Goal: Task Accomplishment & Management: Use online tool/utility

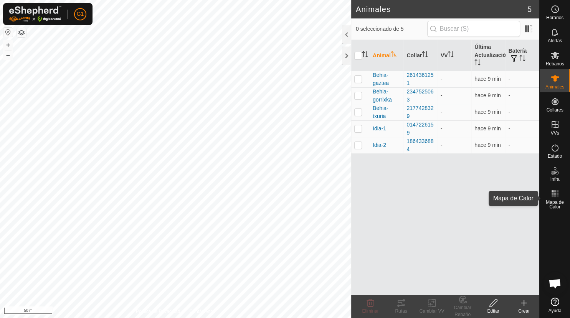
click at [556, 194] on rect at bounding box center [555, 193] width 2 height 2
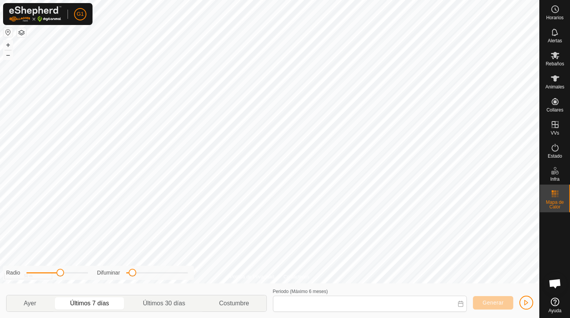
type input "21 Aug, 2025 - 27 Aug, 2025"
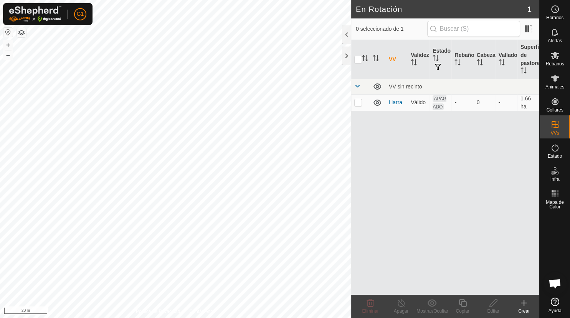
click at [524, 310] on div "Crear" at bounding box center [524, 310] width 31 height 7
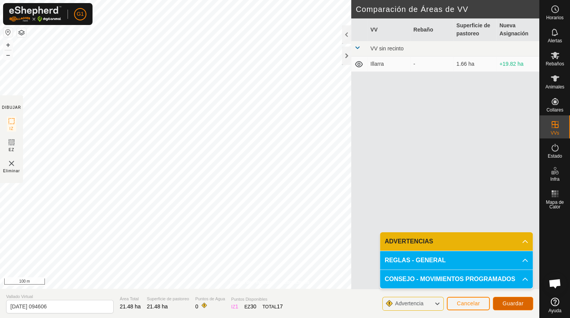
click at [518, 303] on span "Guardar" at bounding box center [513, 303] width 21 height 6
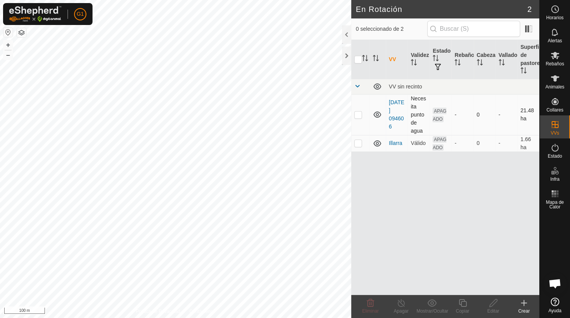
click at [357, 113] on p-checkbox at bounding box center [359, 114] width 8 height 6
checkbox input "true"
click at [495, 303] on icon at bounding box center [494, 302] width 10 height 9
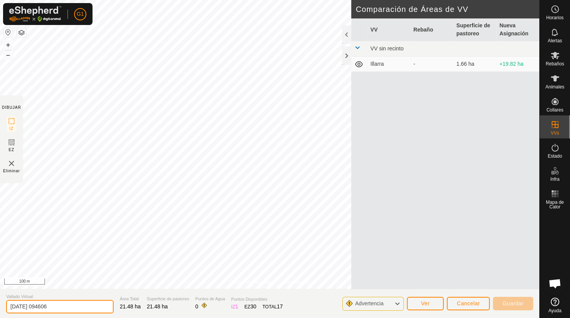
drag, startPoint x: 71, startPoint y: 307, endPoint x: -20, endPoint y: 289, distance: 92.7
click at [6, 300] on input "2025-08-28 094606" at bounding box center [60, 306] width 108 height 13
drag, startPoint x: 38, startPoint y: 305, endPoint x: 49, endPoint y: 295, distance: 14.9
click at [38, 305] on input "Basozelai-batzalarre" at bounding box center [60, 306] width 108 height 13
type input "[PERSON_NAME]"
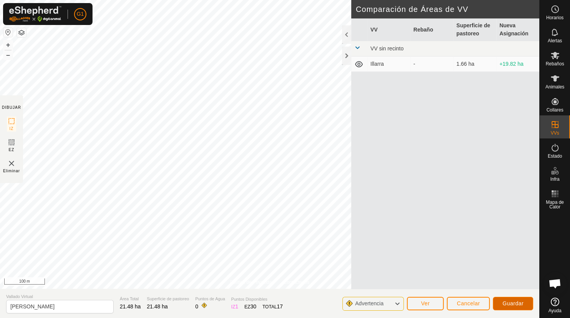
click at [512, 303] on span "Guardar" at bounding box center [513, 303] width 21 height 6
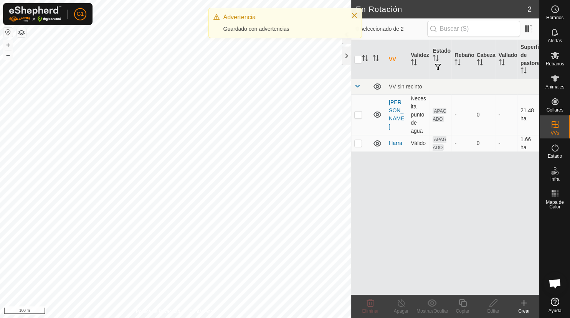
click at [358, 114] on p-checkbox at bounding box center [359, 114] width 8 height 6
checkbox input "true"
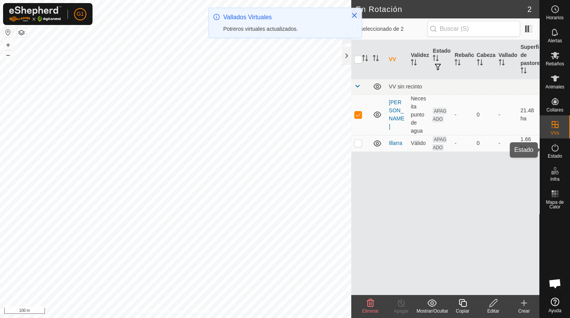
click at [555, 150] on icon at bounding box center [555, 147] width 9 height 9
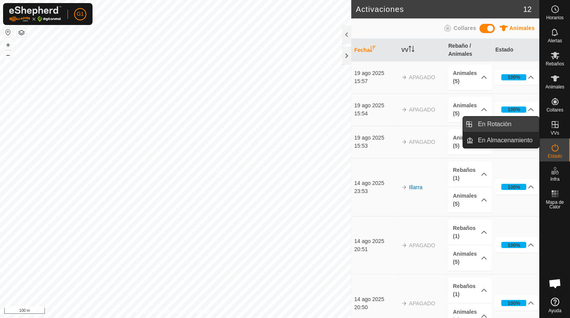
click at [511, 122] on link "En Rotación" at bounding box center [507, 123] width 66 height 15
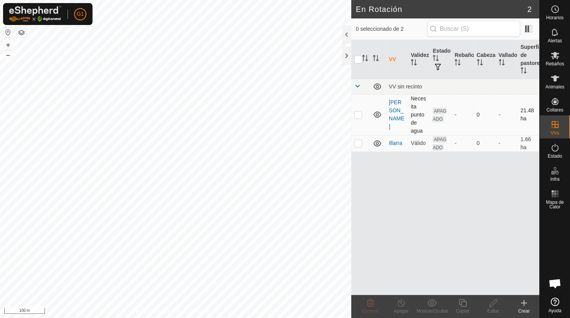
click at [376, 113] on icon at bounding box center [377, 114] width 9 height 9
click at [360, 114] on p-checkbox at bounding box center [359, 114] width 8 height 6
checkbox input "true"
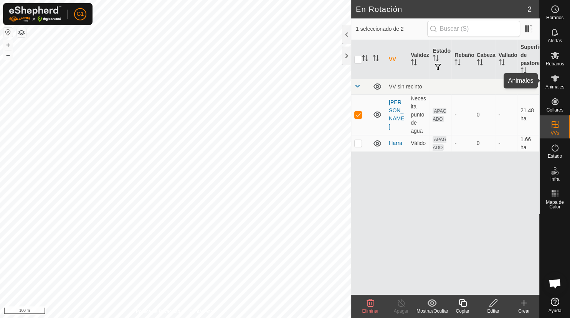
click at [555, 76] on icon at bounding box center [555, 78] width 8 height 6
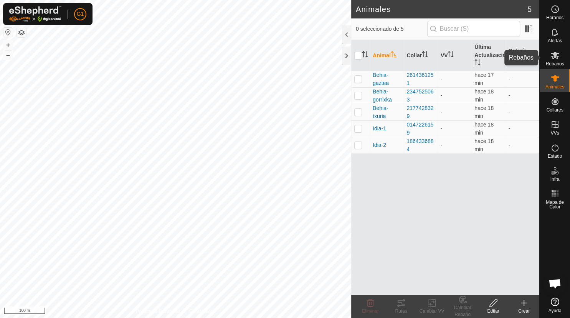
click at [556, 59] on icon at bounding box center [555, 55] width 9 height 9
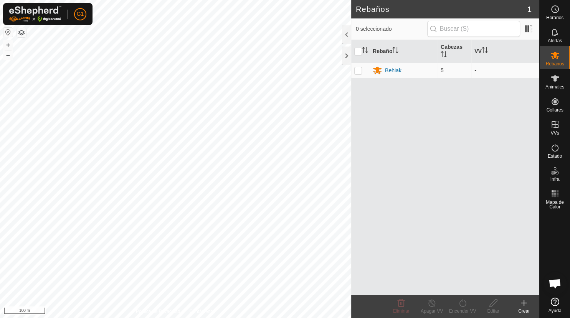
click at [354, 70] on td at bounding box center [360, 70] width 18 height 15
checkbox input "true"
click at [464, 303] on icon at bounding box center [463, 302] width 10 height 9
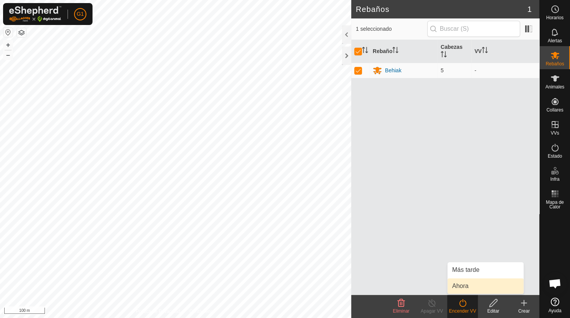
click at [463, 287] on link "Ahora" at bounding box center [486, 285] width 76 height 15
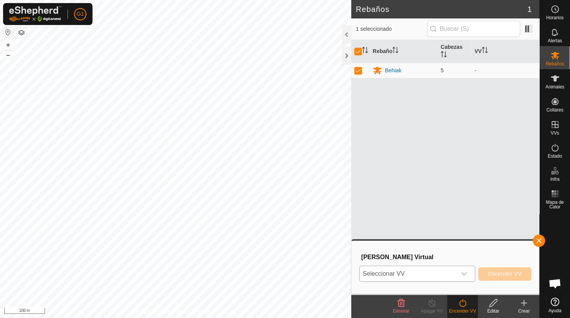
click at [465, 276] on icon "dropdown trigger" at bounding box center [464, 273] width 6 height 6
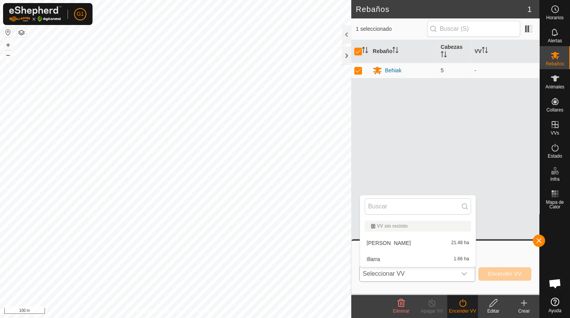
click at [412, 240] on li "Basozelai-Batzalarre 21.48 ha" at bounding box center [418, 242] width 116 height 15
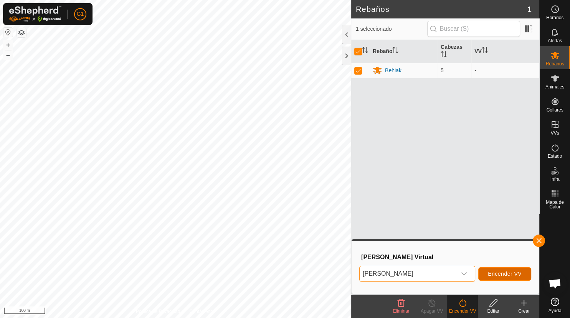
click at [501, 275] on span "Encender VV" at bounding box center [505, 273] width 34 height 6
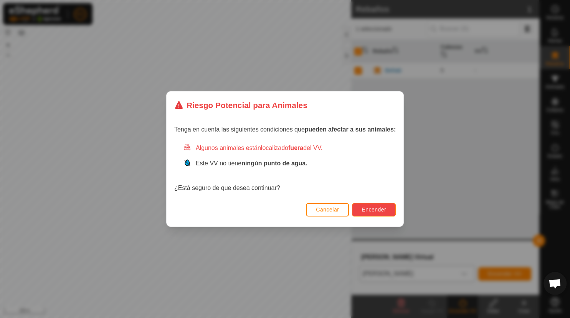
click at [376, 210] on span "Encender" at bounding box center [374, 209] width 25 height 6
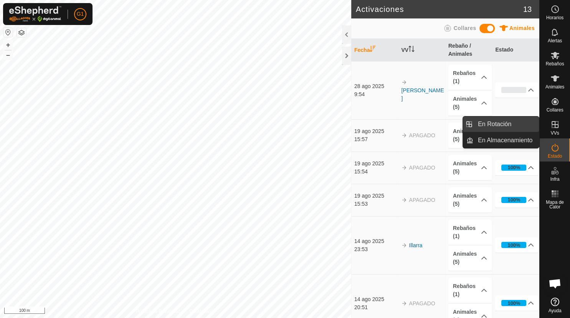
click at [501, 123] on link "En Rotación" at bounding box center [507, 123] width 66 height 15
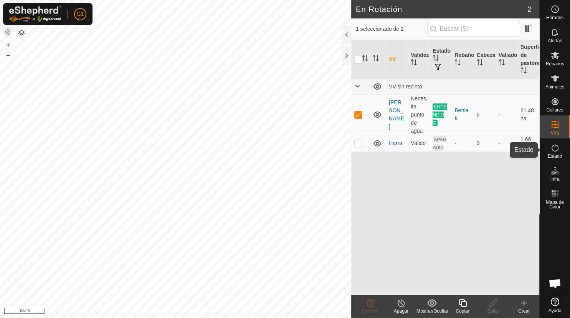
click at [553, 147] on icon at bounding box center [555, 147] width 9 height 9
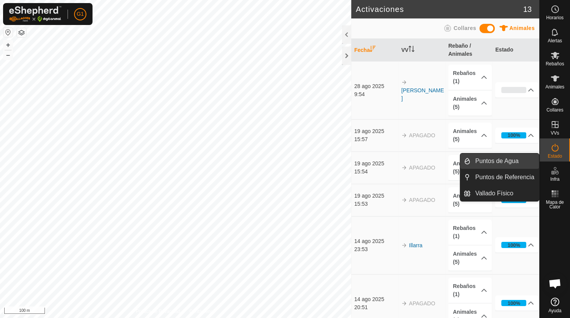
click at [515, 160] on link "Puntos de Agua" at bounding box center [505, 160] width 68 height 15
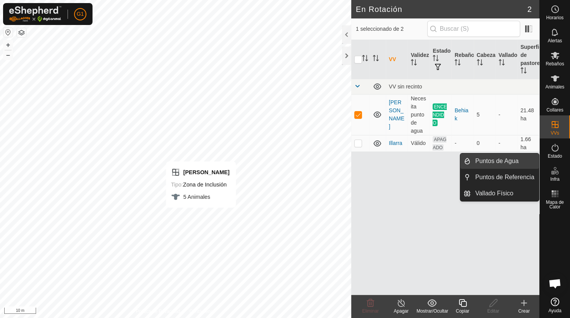
click at [510, 161] on link "Puntos de Agua" at bounding box center [505, 160] width 68 height 15
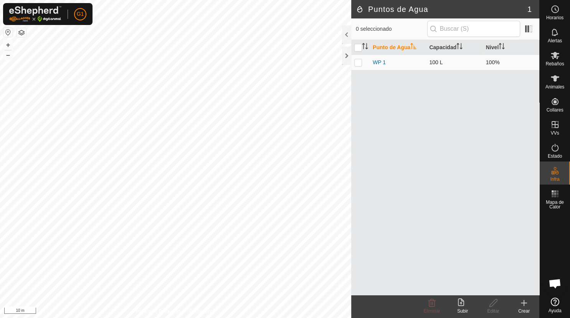
click at [359, 65] on p-checkbox at bounding box center [359, 62] width 8 height 6
checkbox input "true"
click at [462, 302] on icon at bounding box center [461, 302] width 6 height 8
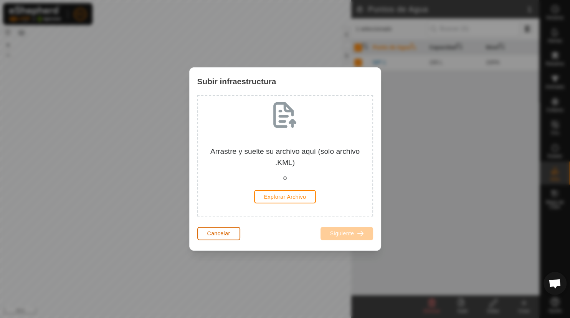
click at [222, 234] on span "Cancelar" at bounding box center [218, 233] width 23 height 6
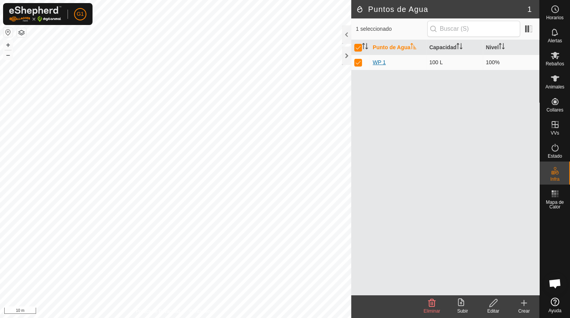
click at [379, 59] on link "WP 1" at bounding box center [379, 62] width 13 height 6
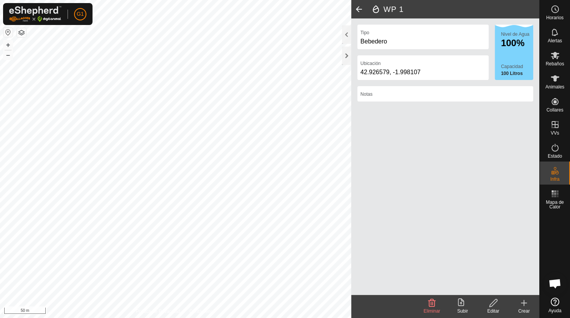
click at [516, 53] on div "Nivel de Agua 100% Capacidad 100 Litros" at bounding box center [514, 52] width 38 height 55
click at [382, 68] on div "42.926579, -1.998107" at bounding box center [423, 72] width 125 height 9
click at [413, 77] on div "Ubicación 42.926579, -1.998107" at bounding box center [423, 67] width 131 height 25
click at [412, 75] on div "42.926579, -1.998107" at bounding box center [423, 72] width 125 height 9
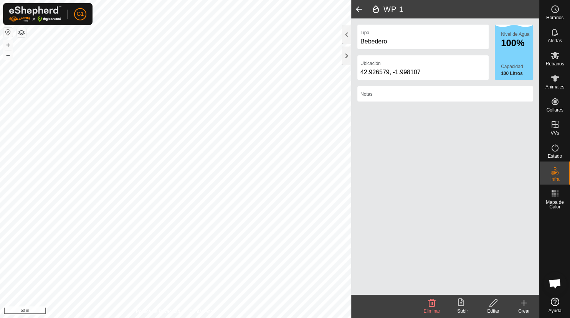
click at [412, 75] on div "42.926579, -1.998107" at bounding box center [423, 72] width 125 height 9
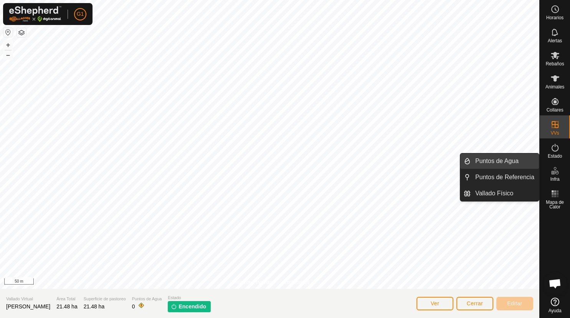
click at [509, 162] on link "Puntos de Agua" at bounding box center [505, 160] width 68 height 15
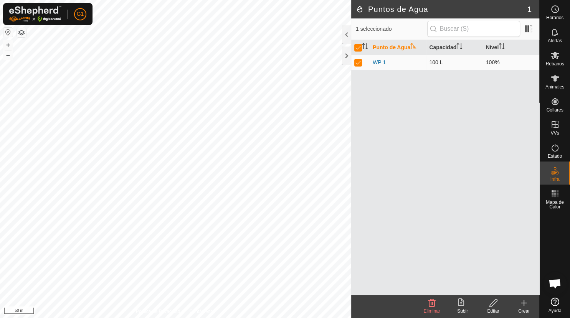
click at [356, 62] on p-checkbox at bounding box center [359, 62] width 8 height 6
checkbox input "false"
click at [524, 303] on icon at bounding box center [524, 303] width 5 height 0
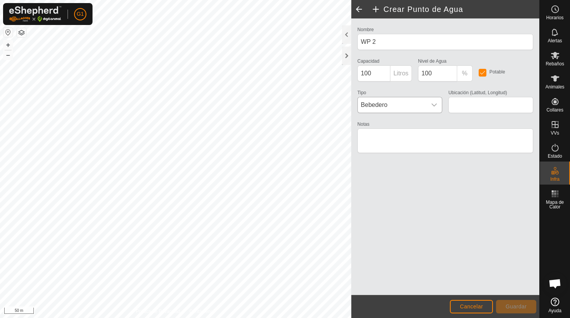
click at [437, 103] on icon "dropdown trigger" at bounding box center [434, 105] width 6 height 6
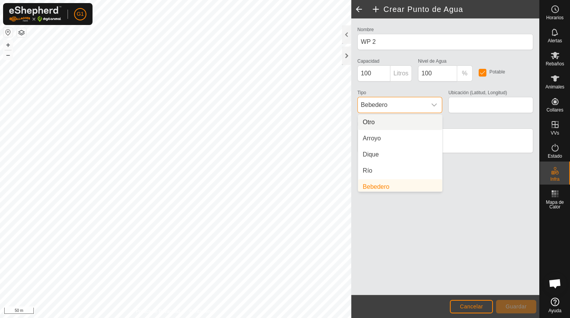
scroll to position [3, 0]
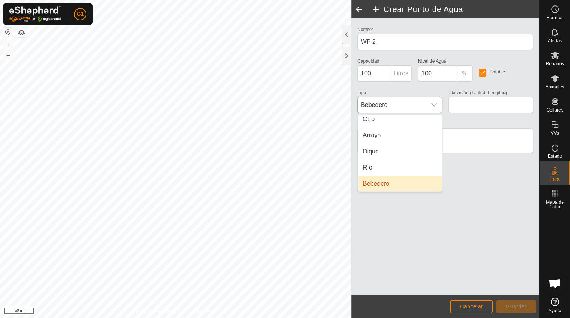
click at [377, 184] on li "Bebedero" at bounding box center [400, 183] width 84 height 15
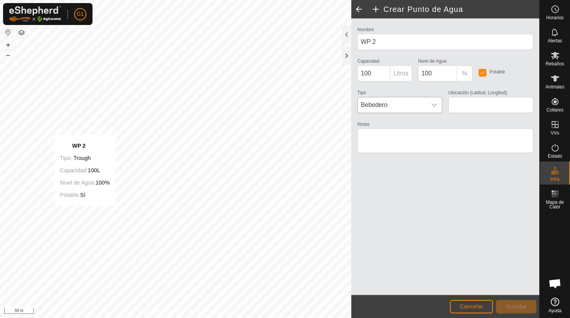
type input "42.930311, -2.009160"
click at [515, 303] on span "Guardar" at bounding box center [516, 306] width 21 height 6
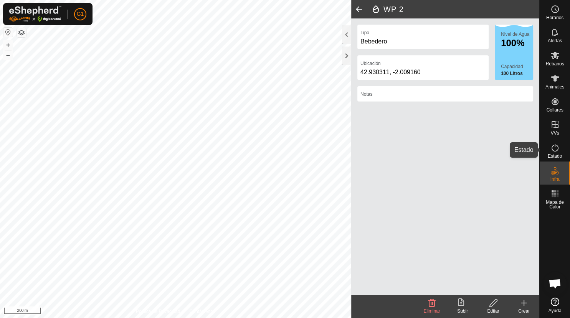
click at [557, 147] on icon at bounding box center [555, 147] width 9 height 9
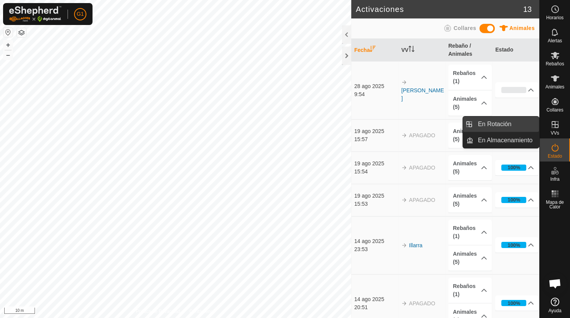
click at [501, 123] on link "En Rotación" at bounding box center [507, 123] width 66 height 15
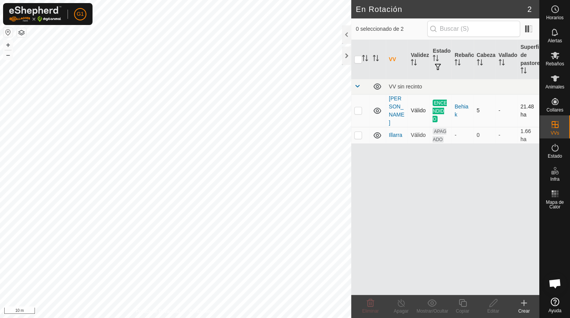
click at [358, 111] on p-checkbox at bounding box center [359, 110] width 8 height 6
checkbox input "true"
click at [391, 107] on link "[PERSON_NAME]" at bounding box center [396, 110] width 15 height 30
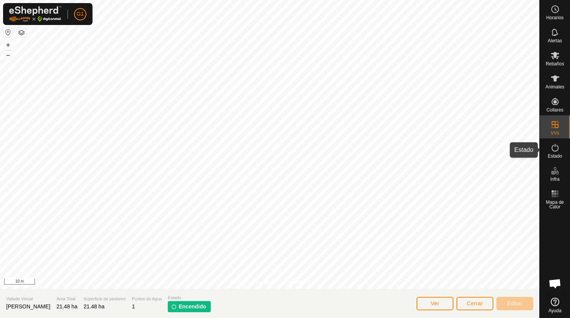
click at [554, 149] on icon at bounding box center [555, 147] width 9 height 9
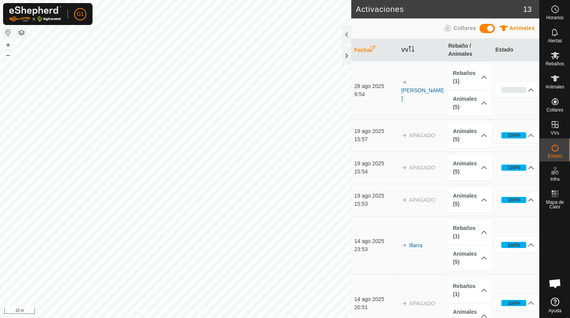
click at [408, 88] on td "[PERSON_NAME]" at bounding box center [421, 90] width 47 height 58
click at [411, 87] on link "[PERSON_NAME]" at bounding box center [422, 94] width 43 height 14
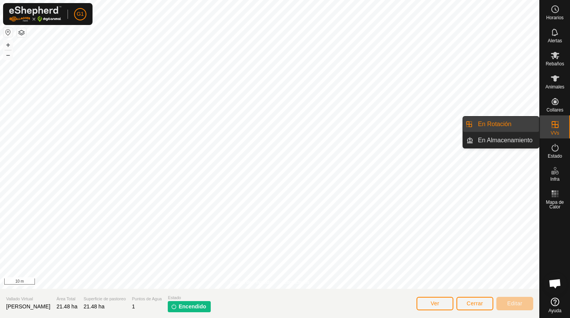
click at [517, 126] on link "En Rotación" at bounding box center [507, 123] width 66 height 15
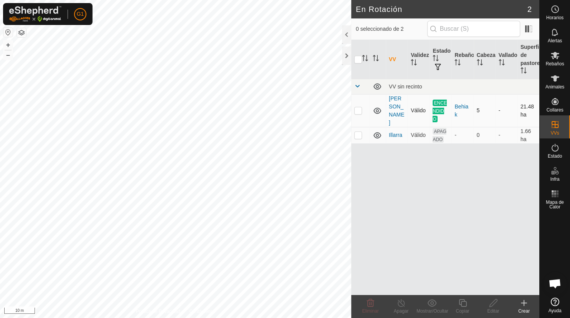
click at [357, 110] on p-checkbox at bounding box center [359, 110] width 8 height 6
checkbox input "true"
click at [401, 303] on icon at bounding box center [402, 302] width 10 height 9
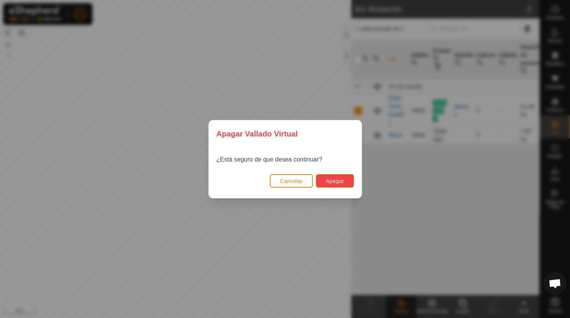
click at [339, 182] on span "Apagar" at bounding box center [335, 181] width 18 height 6
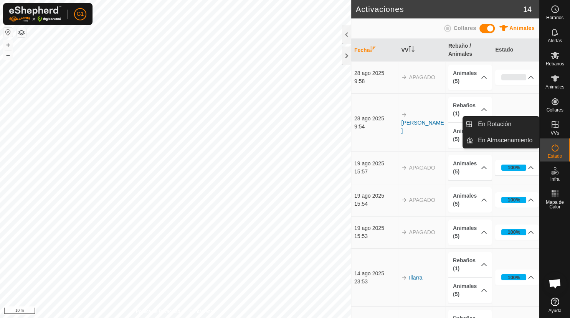
click at [539, 128] on link "En Rotación" at bounding box center [507, 123] width 66 height 15
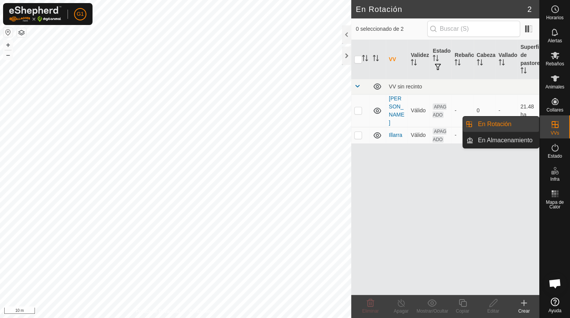
click at [499, 124] on link "En Rotación" at bounding box center [507, 123] width 66 height 15
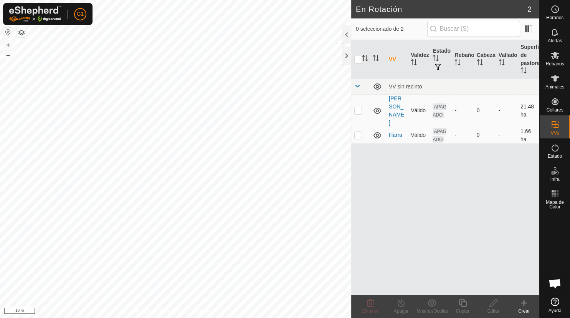
click at [393, 108] on link "[PERSON_NAME]" at bounding box center [396, 110] width 15 height 30
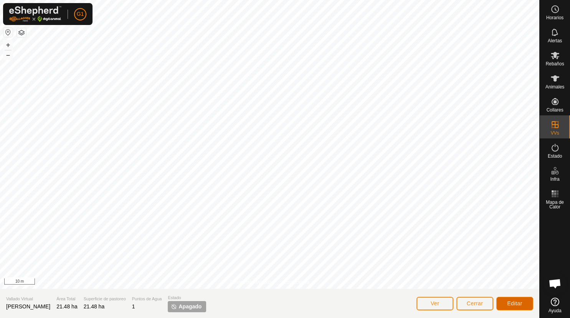
click at [517, 303] on span "Editar" at bounding box center [514, 303] width 15 height 6
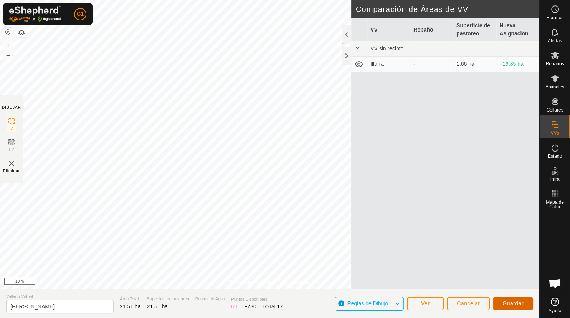
click at [509, 302] on span "Guardar" at bounding box center [513, 303] width 21 height 6
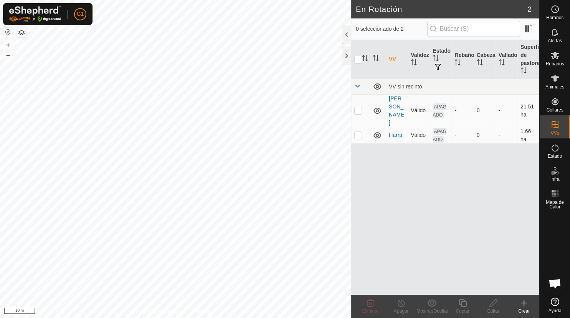
click at [357, 113] on p-checkbox at bounding box center [359, 110] width 8 height 6
checkbox input "true"
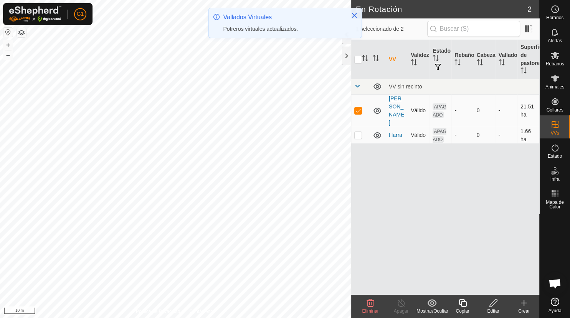
click at [396, 106] on link "[PERSON_NAME]" at bounding box center [396, 110] width 15 height 30
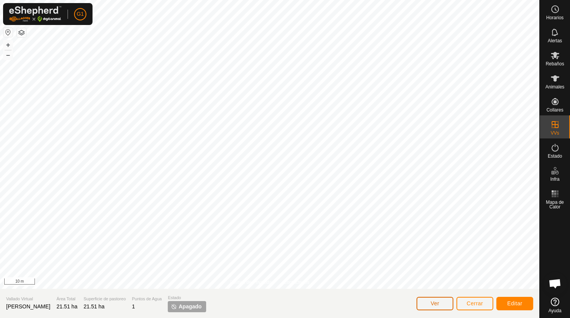
click at [442, 302] on button "Ver" at bounding box center [435, 303] width 37 height 13
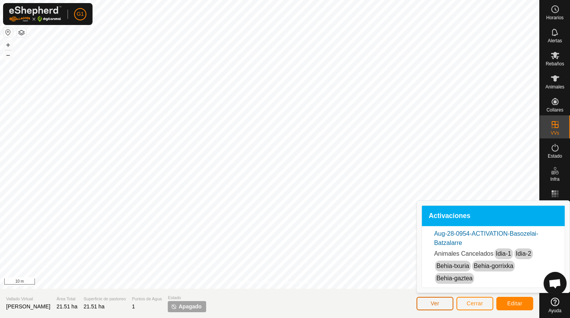
click at [442, 302] on button "Ver" at bounding box center [435, 303] width 37 height 13
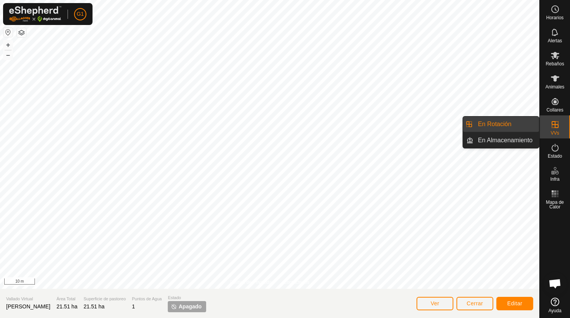
click at [499, 124] on link "En Rotación" at bounding box center [507, 123] width 66 height 15
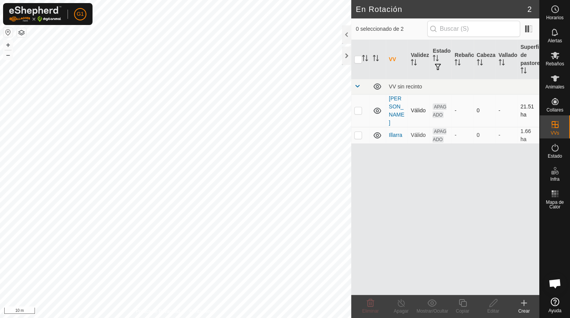
click at [357, 109] on p-checkbox at bounding box center [359, 110] width 8 height 6
click at [403, 160] on div "VV Validez Estado Rebaño Cabezas Vallado Superficie de pastoreo VV sin recinto …" at bounding box center [445, 167] width 188 height 255
click at [359, 113] on p-checkbox at bounding box center [359, 110] width 8 height 6
checkbox input "false"
click at [558, 152] on es-activation-svg-icon at bounding box center [555, 147] width 14 height 12
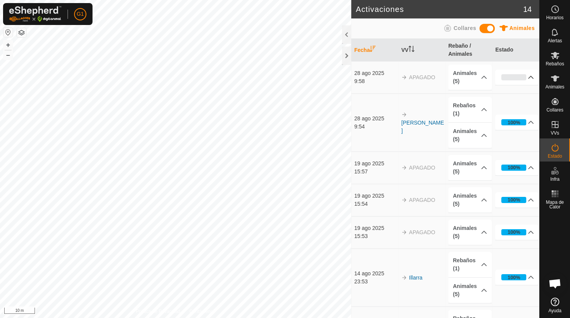
click at [509, 75] on p-accordion-header "0%" at bounding box center [516, 77] width 43 height 15
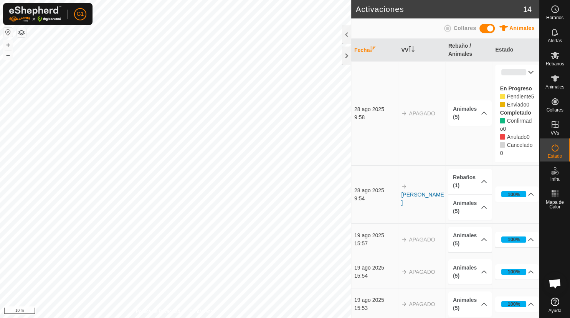
click at [509, 74] on p-accordion-header "0%" at bounding box center [516, 72] width 43 height 15
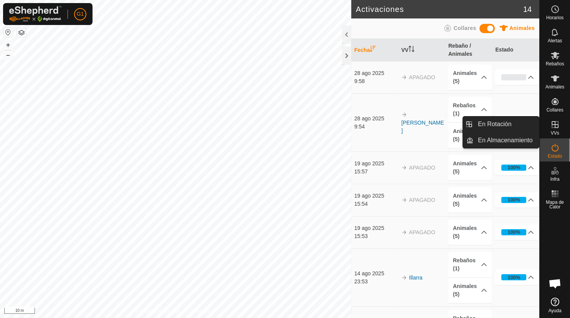
click at [539, 129] on link "En Rotación" at bounding box center [507, 123] width 66 height 15
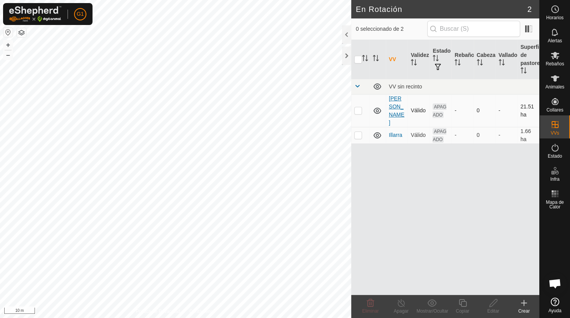
click at [393, 111] on link "[PERSON_NAME]" at bounding box center [396, 110] width 15 height 30
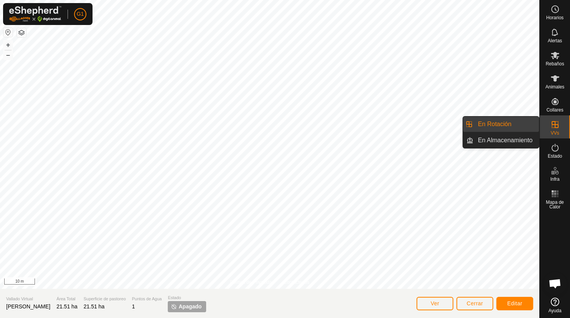
click at [495, 123] on link "En Rotación" at bounding box center [507, 123] width 66 height 15
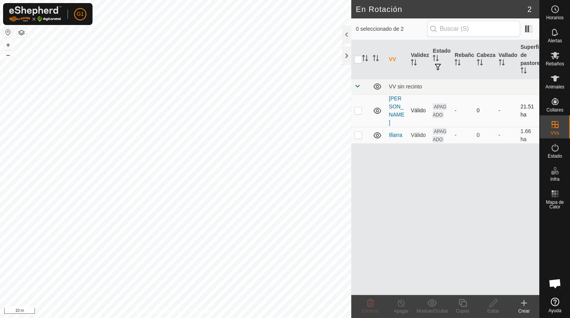
click at [357, 113] on td at bounding box center [360, 110] width 18 height 33
checkbox input "true"
click at [377, 109] on icon at bounding box center [378, 111] width 8 height 6
click at [377, 109] on icon at bounding box center [377, 110] width 9 height 9
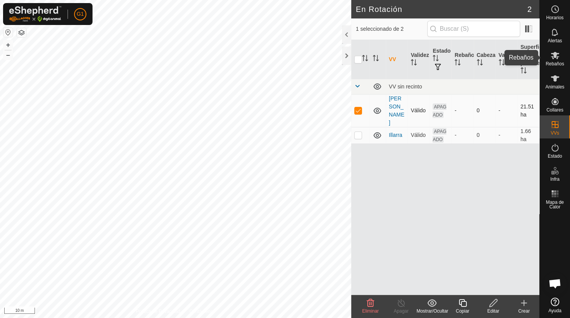
click at [557, 61] on span "Rebaños" at bounding box center [555, 63] width 18 height 5
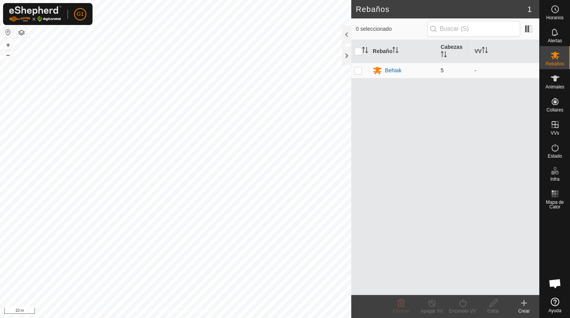
click at [360, 70] on p-checkbox at bounding box center [359, 70] width 8 height 6
checkbox input "true"
click at [462, 303] on icon at bounding box center [463, 302] width 10 height 9
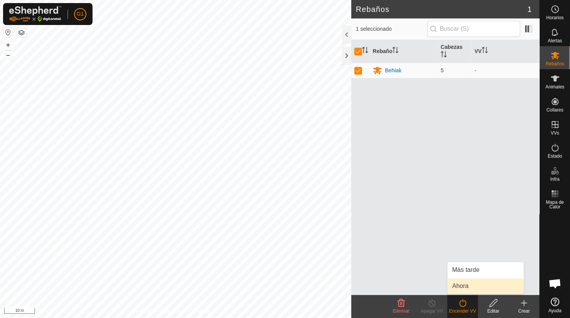
click at [464, 283] on link "Ahora" at bounding box center [486, 285] width 76 height 15
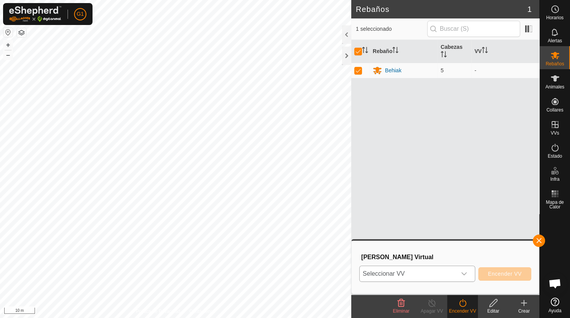
click at [469, 268] on div "dropdown trigger" at bounding box center [464, 273] width 15 height 15
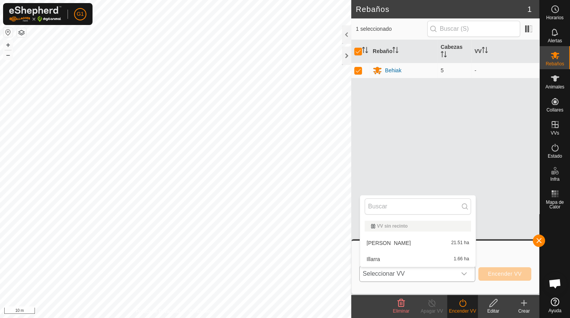
click at [383, 242] on li "Basozelai-Batzalarre 21.51 ha" at bounding box center [418, 242] width 116 height 15
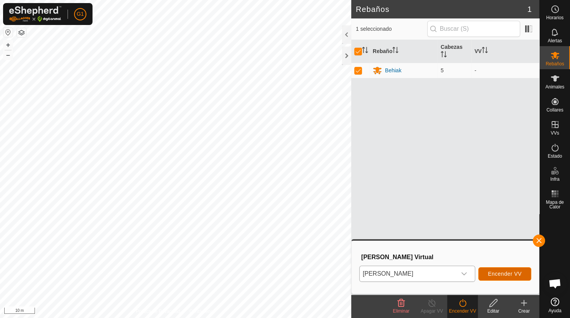
click at [516, 273] on span "Encender VV" at bounding box center [505, 273] width 34 height 6
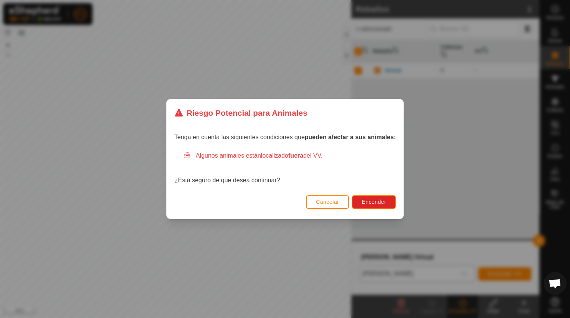
click at [386, 209] on div "Cancelar Encender" at bounding box center [285, 205] width 237 height 26
click at [384, 205] on span "Encender" at bounding box center [374, 202] width 25 height 6
